Goal: Task Accomplishment & Management: Use online tool/utility

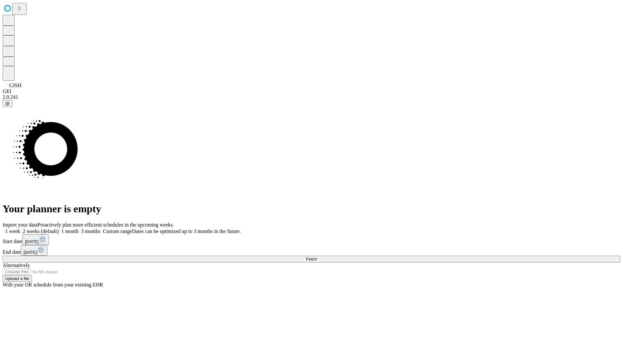
click at [317, 257] on span "Fetch" at bounding box center [311, 259] width 11 height 5
